Goal: Task Accomplishment & Management: Complete application form

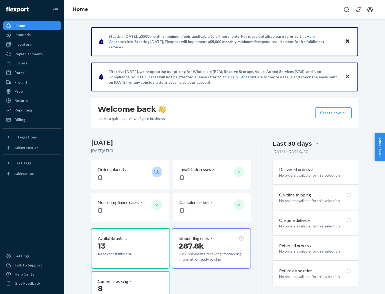
click at [345, 113] on button "Create new Create new inbound Create new order Create new product" at bounding box center [334, 113] width 36 height 11
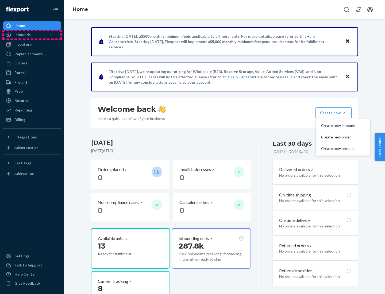
click at [32, 35] on div "Inbounds" at bounding box center [32, 34] width 57 height 7
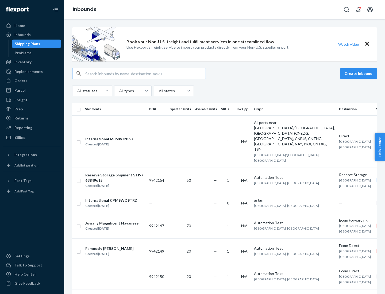
click at [360, 74] on button "Create inbound" at bounding box center [358, 73] width 37 height 11
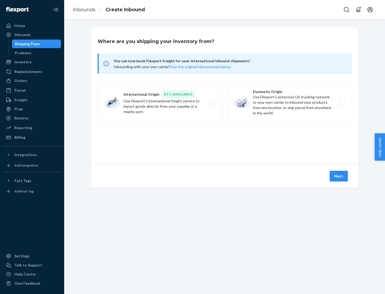
click at [290, 103] on label "Domestic Origin Use Flexport’s extensive US trucking network or your own carrie…" at bounding box center [289, 102] width 125 height 40
click at [342, 103] on input "Domestic Origin Use Flexport’s extensive US trucking network or your own carrie…" at bounding box center [343, 102] width 3 height 3
radio input "true"
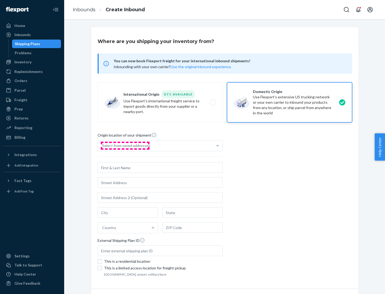
click at [125, 146] on div "Select from saved addresses" at bounding box center [126, 145] width 48 height 5
click at [103, 146] on input "Select from saved addresses" at bounding box center [102, 145] width 1 height 5
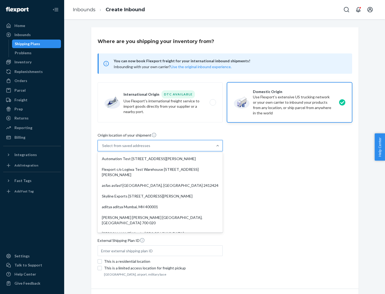
scroll to position [2, 0]
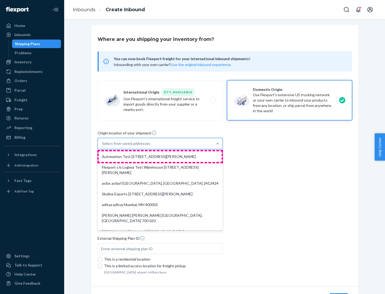
click at [160, 157] on div "Automation Test [STREET_ADDRESS][PERSON_NAME]" at bounding box center [160, 156] width 123 height 11
click at [103, 146] on input "option Automation Test [STREET_ADDRESS][PERSON_NAME]. 9 results available. Use …" at bounding box center [102, 143] width 1 height 5
type input "Automation Test"
type input "9th Floor"
type input "[GEOGRAPHIC_DATA]"
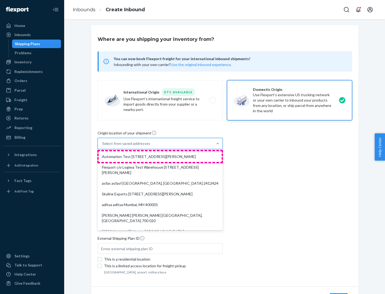
type input "CA"
type input "94104"
type input "[STREET_ADDRESS][PERSON_NAME]"
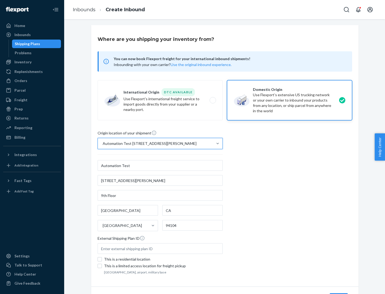
scroll to position [31, 0]
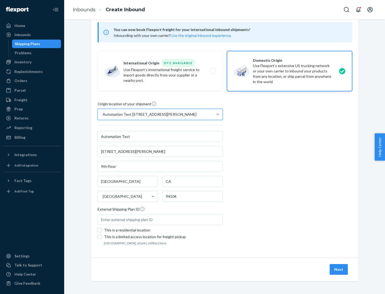
click at [339, 270] on button "Next" at bounding box center [339, 269] width 18 height 11
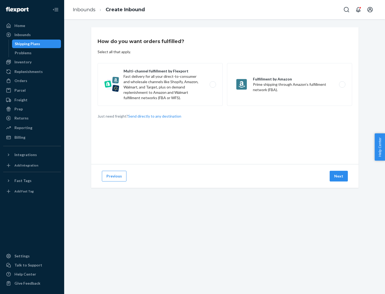
click at [160, 85] on label "Multi-channel fulfillment by Flexport Fast delivery for all your direct-to-cons…" at bounding box center [160, 84] width 125 height 43
click at [213, 85] on input "Multi-channel fulfillment by Flexport Fast delivery for all your direct-to-cons…" at bounding box center [214, 84] width 3 height 3
radio input "true"
click at [339, 176] on button "Next" at bounding box center [339, 176] width 18 height 11
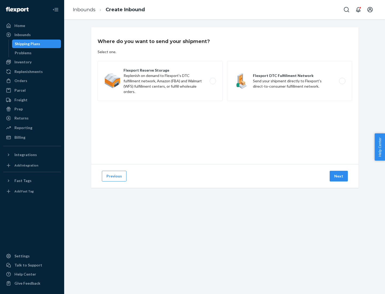
click at [290, 81] on label "Flexport DTC Fulfillment Network Send your shipment directly to Flexport's dire…" at bounding box center [289, 81] width 125 height 40
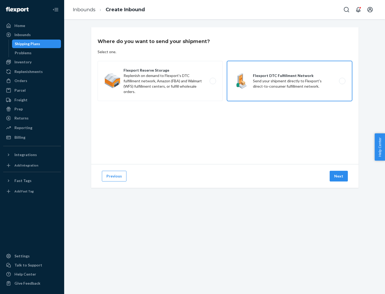
click at [342, 81] on input "Flexport DTC Fulfillment Network Send your shipment directly to Flexport's dire…" at bounding box center [343, 80] width 3 height 3
radio input "true"
click at [339, 176] on button "Next" at bounding box center [339, 176] width 18 height 11
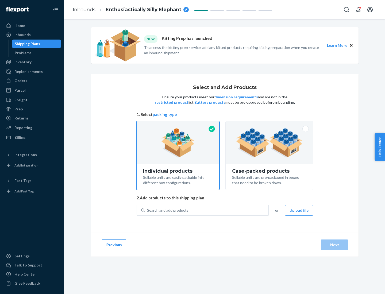
click at [270, 143] on img at bounding box center [269, 142] width 67 height 29
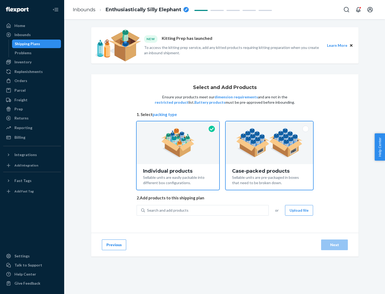
click at [270, 125] on input "Case-packed products Sellable units are pre-packaged in boxes that need to be b…" at bounding box center [269, 123] width 3 height 3
radio input "true"
radio input "false"
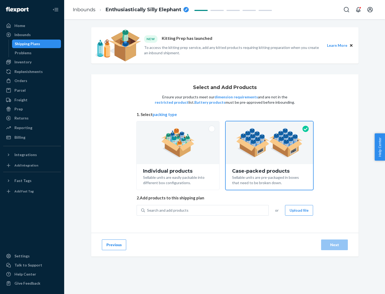
click at [207, 210] on div "Search and add products" at bounding box center [207, 211] width 124 height 10
click at [148, 210] on input "Search and add products" at bounding box center [147, 210] width 1 height 5
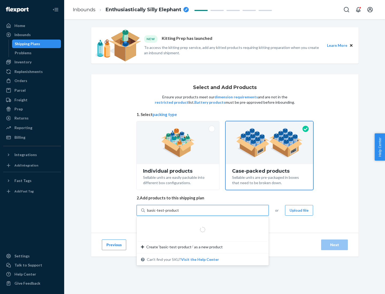
type input "basic-test-product-1"
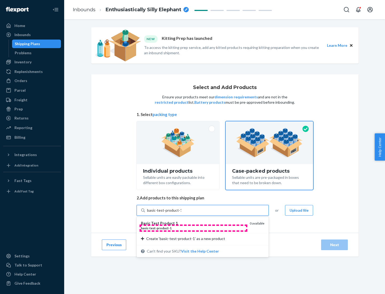
click at [194, 228] on div "basic - test - product - 1" at bounding box center [193, 228] width 105 height 5
click at [181, 213] on input "basic-test-product-1" at bounding box center [164, 210] width 34 height 5
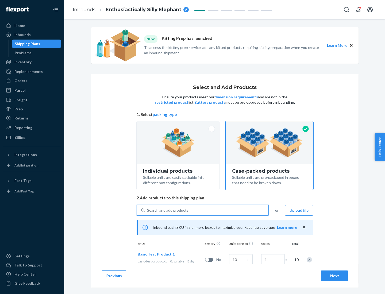
scroll to position [19, 0]
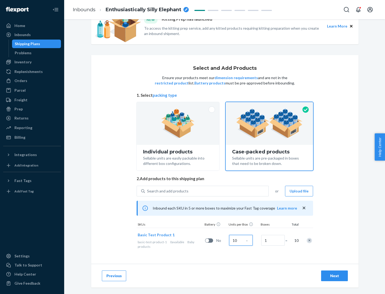
type input "10"
type input "7"
click at [335, 276] on div "Next" at bounding box center [335, 276] width 18 height 5
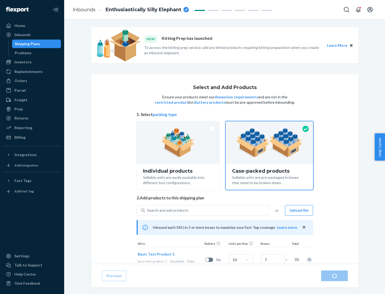
radio input "true"
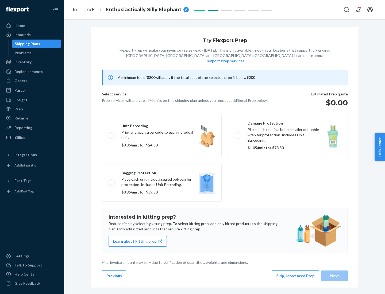
scroll to position [1, 0]
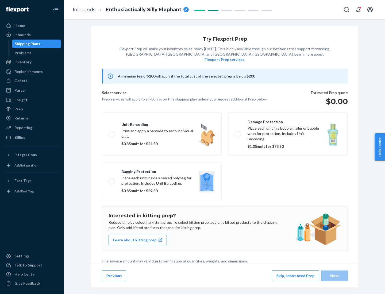
click at [162, 170] on label "Bagging protection Place each unit inside a sealed polybag for protection. Incl…" at bounding box center [162, 181] width 120 height 38
click at [112, 180] on input "Bagging protection Place each unit inside a sealed polybag for protection. Incl…" at bounding box center [110, 181] width 3 height 3
checkbox input "true"
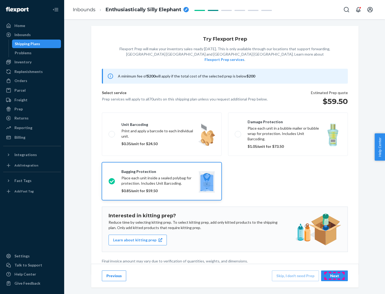
click at [335, 276] on div "Next" at bounding box center [335, 276] width 18 height 5
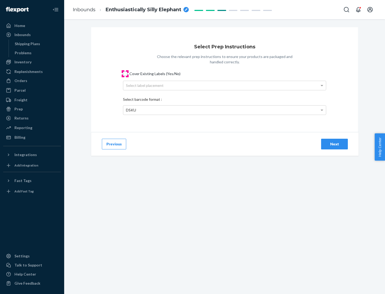
click at [125, 74] on input "Cover Existing Labels (Yes/No)" at bounding box center [125, 74] width 4 height 4
checkbox input "true"
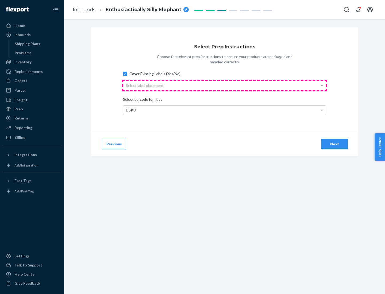
click at [225, 85] on div "Select label placement" at bounding box center [224, 85] width 203 height 9
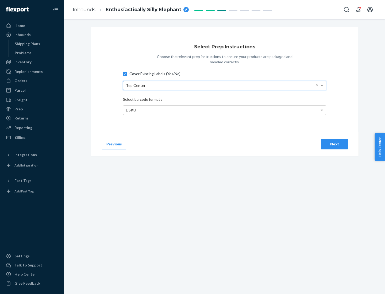
click at [225, 110] on div "DSKU" at bounding box center [224, 110] width 203 height 9
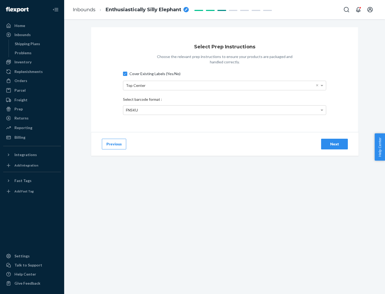
click at [335, 144] on div "Next" at bounding box center [335, 144] width 18 height 5
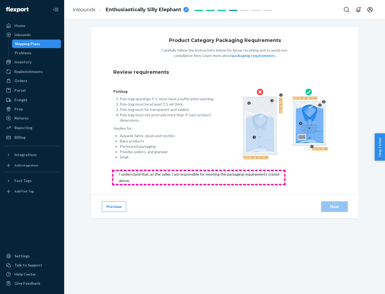
click at [199, 177] on input "checkbox" at bounding box center [202, 177] width 178 height 13
checkbox input "true"
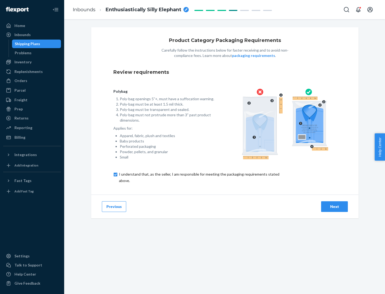
click at [335, 207] on div "Next" at bounding box center [335, 206] width 18 height 5
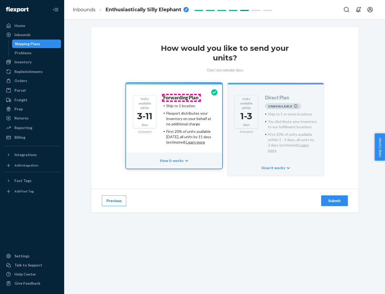
click at [181, 98] on h4 "Forwarding Plan" at bounding box center [181, 97] width 35 height 5
click at [335, 198] on div "Submit" at bounding box center [335, 200] width 18 height 5
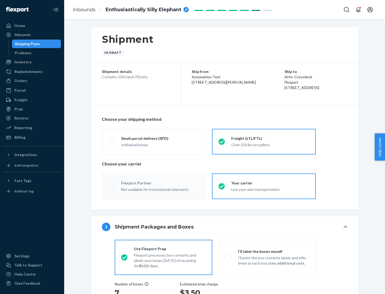
radio input "true"
radio input "false"
radio input "true"
radio input "false"
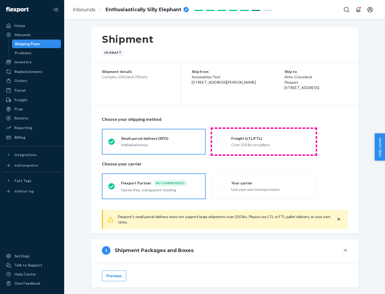
click at [264, 142] on div "Over 250 lbs on pallets" at bounding box center [271, 144] width 78 height 6
click at [222, 142] on input "Freight (LTL/FTL) Over 250 lbs on pallets" at bounding box center [220, 141] width 3 height 3
radio input "true"
radio input "false"
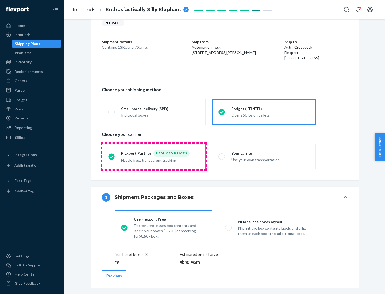
click at [154, 157] on div "Hassle free, transparent tracking" at bounding box center [160, 160] width 78 height 6
click at [112, 157] on input "Flexport Partner Reduced prices Hassle free, transparent tracking" at bounding box center [109, 156] width 3 height 3
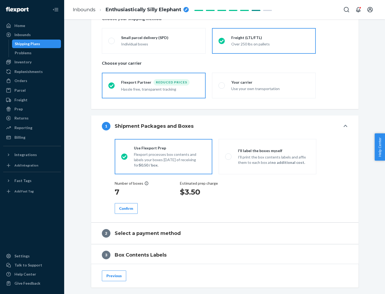
click at [268, 157] on p "I’ll print the box contents labels and affix them to each box at no additional …" at bounding box center [274, 160] width 72 height 11
click at [229, 157] on input "I'll label the boxes myself I’ll print the box contents labels and affix them t…" at bounding box center [226, 156] width 3 height 3
radio input "true"
radio input "false"
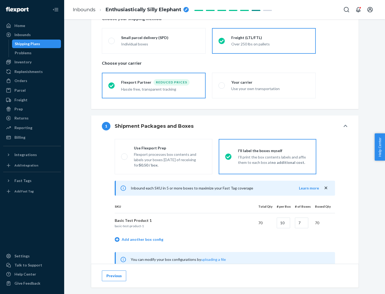
scroll to position [167, 0]
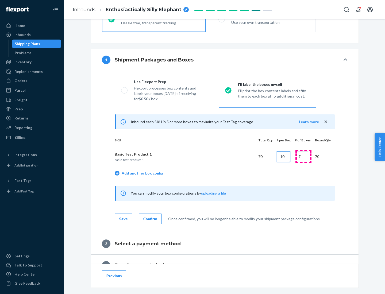
type input "10"
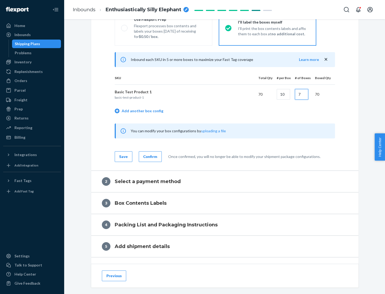
type input "7"
click at [150, 157] on div "Confirm" at bounding box center [150, 156] width 14 height 5
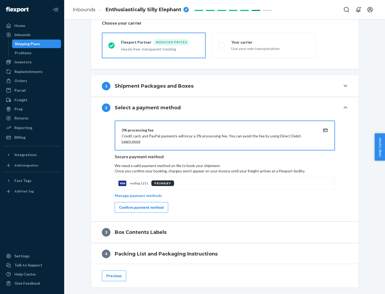
scroll to position [192, 0]
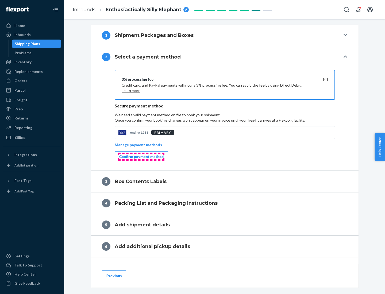
click at [141, 157] on div "Confirm payment method" at bounding box center [141, 156] width 44 height 5
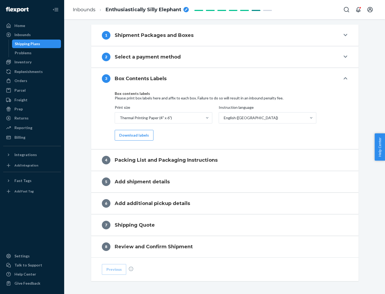
scroll to position [170, 0]
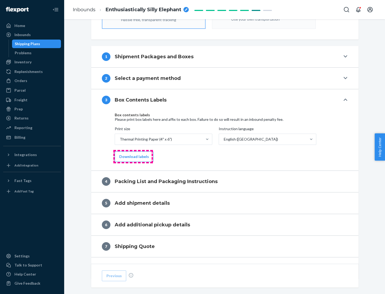
click at [133, 157] on button "Download labels" at bounding box center [134, 156] width 39 height 11
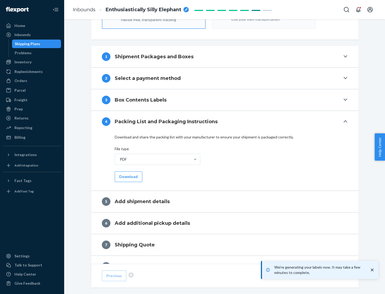
scroll to position [191, 0]
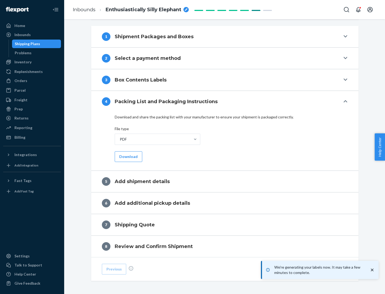
click at [128, 157] on button "Download" at bounding box center [129, 156] width 28 height 11
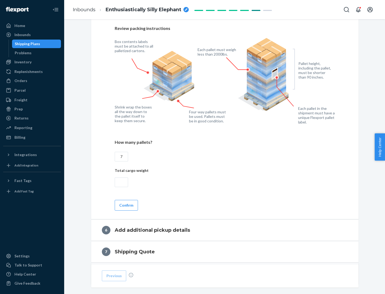
scroll to position [369, 0]
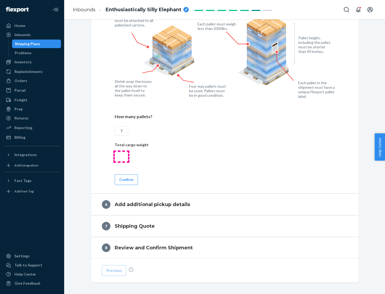
type input "7"
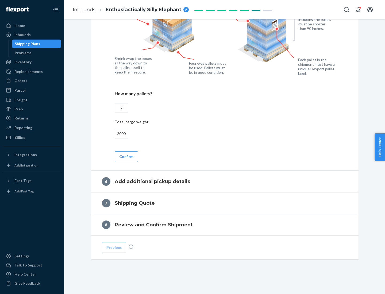
type input "2000"
click at [126, 157] on button "Confirm" at bounding box center [126, 156] width 23 height 11
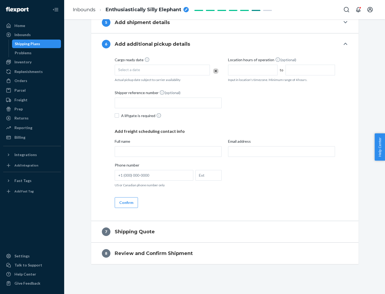
scroll to position [205, 0]
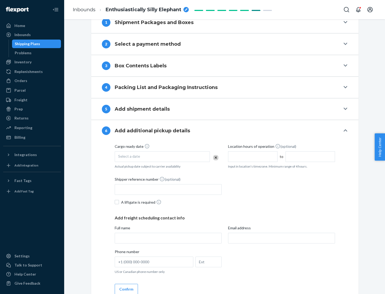
click at [162, 157] on div "Select a date" at bounding box center [162, 156] width 95 height 11
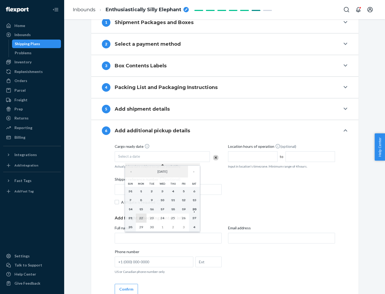
click at [141, 218] on abbr "22" at bounding box center [141, 218] width 4 height 4
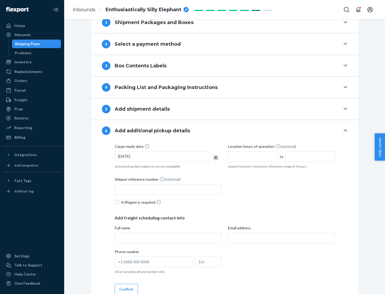
scroll to position [286, 0]
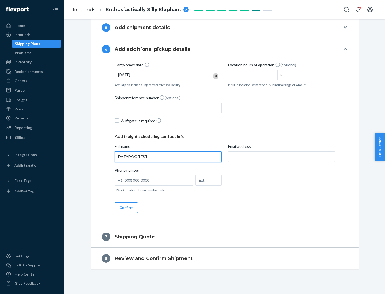
type input "DATADOG TEST"
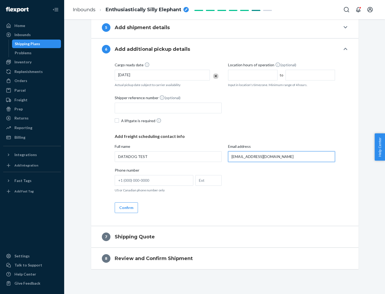
scroll to position [291, 0]
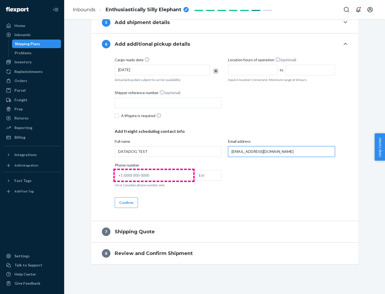
type input "[EMAIL_ADDRESS][DOMAIN_NAME]"
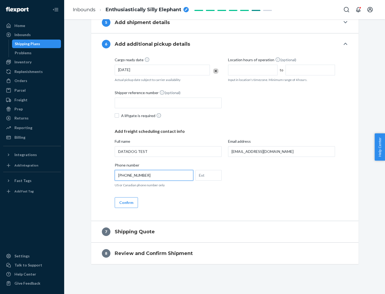
type input "[PHONE_NUMBER]"
click at [126, 203] on button "Confirm" at bounding box center [126, 203] width 23 height 11
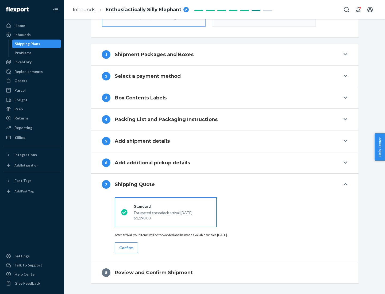
scroll to position [192, 0]
